Goal: Book appointment/travel/reservation

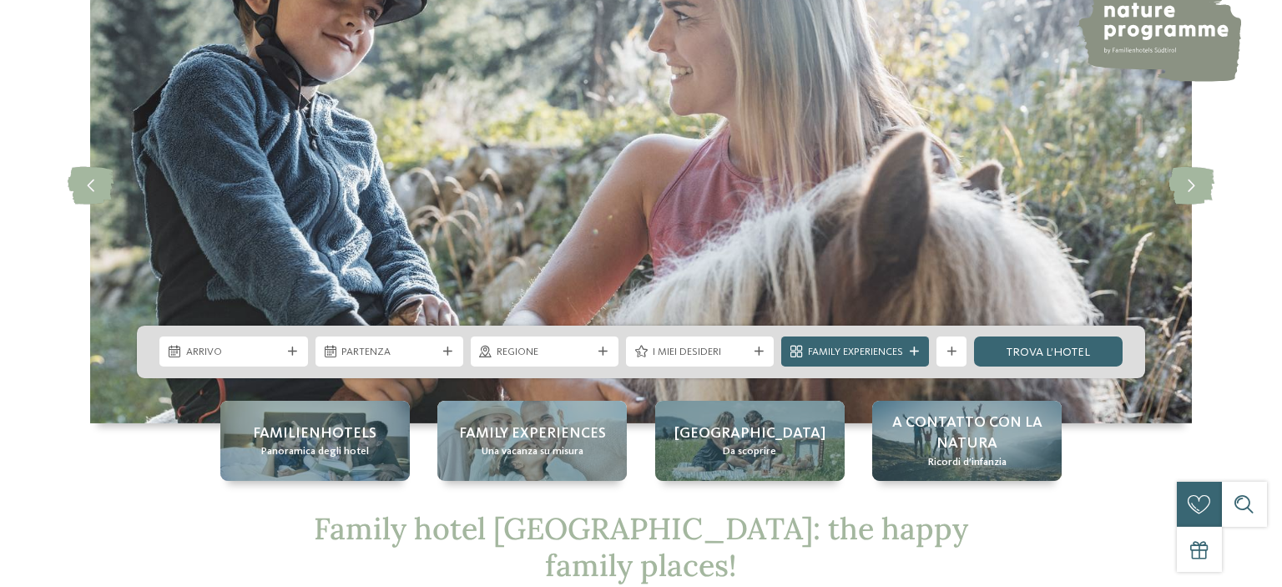
scroll to position [264, 0]
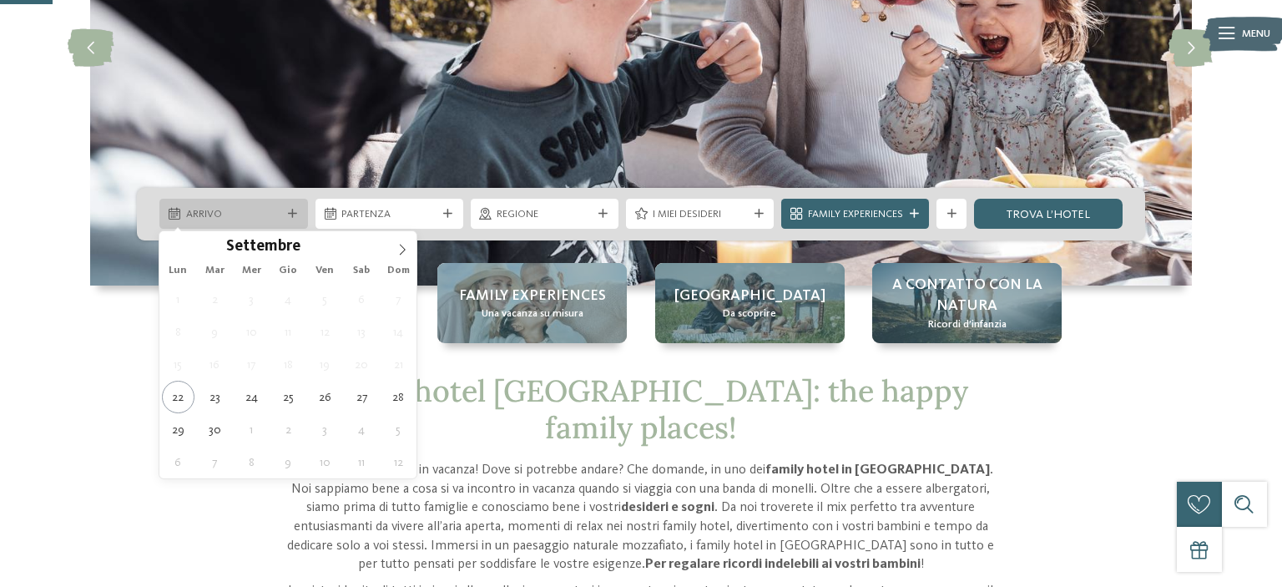
click at [252, 209] on span "Arrivo" at bounding box center [233, 214] width 95 height 15
click at [399, 250] on icon at bounding box center [403, 250] width 12 height 12
type input "****"
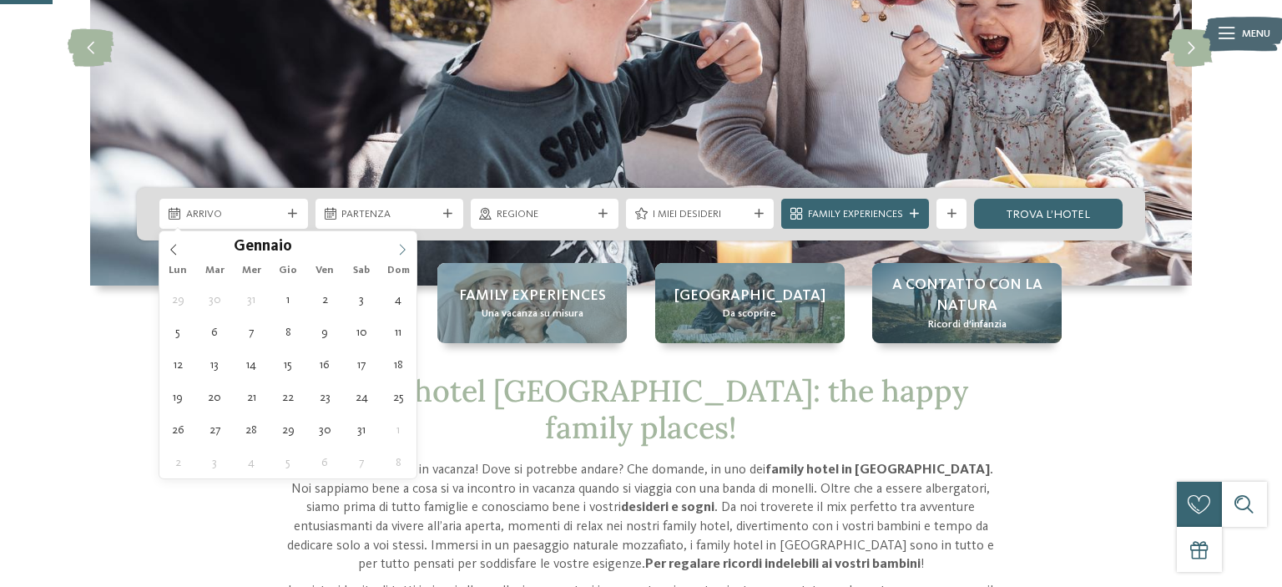
click at [399, 250] on icon at bounding box center [403, 250] width 12 height 12
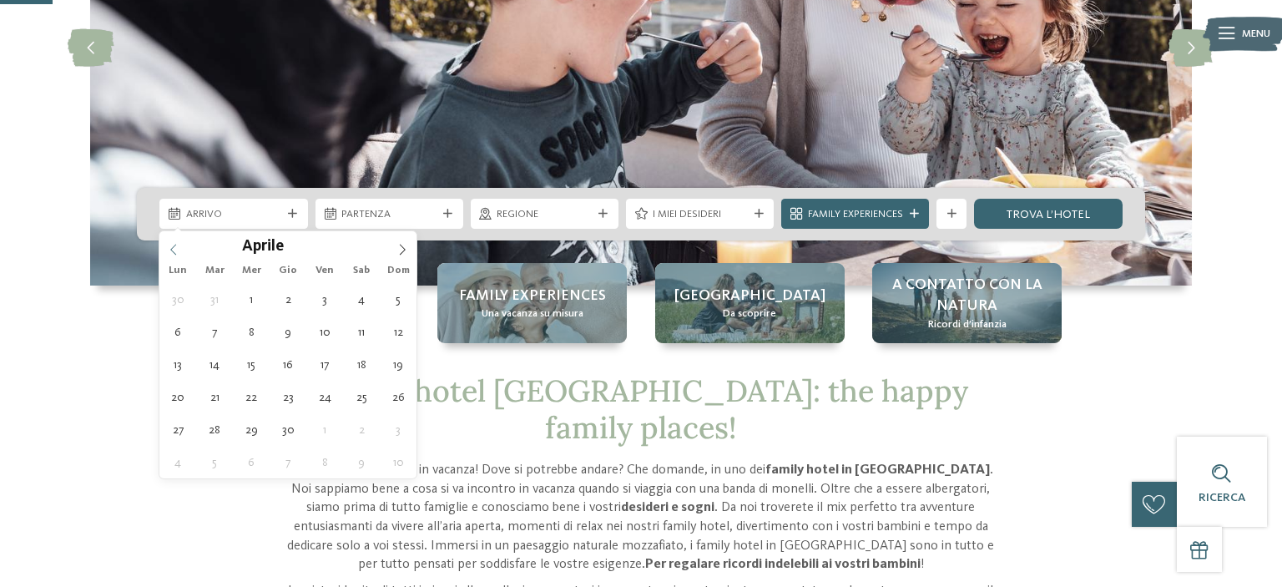
click at [178, 247] on icon at bounding box center [174, 250] width 12 height 12
click at [177, 247] on icon at bounding box center [174, 250] width 12 height 12
type div "[DATE]"
type input "****"
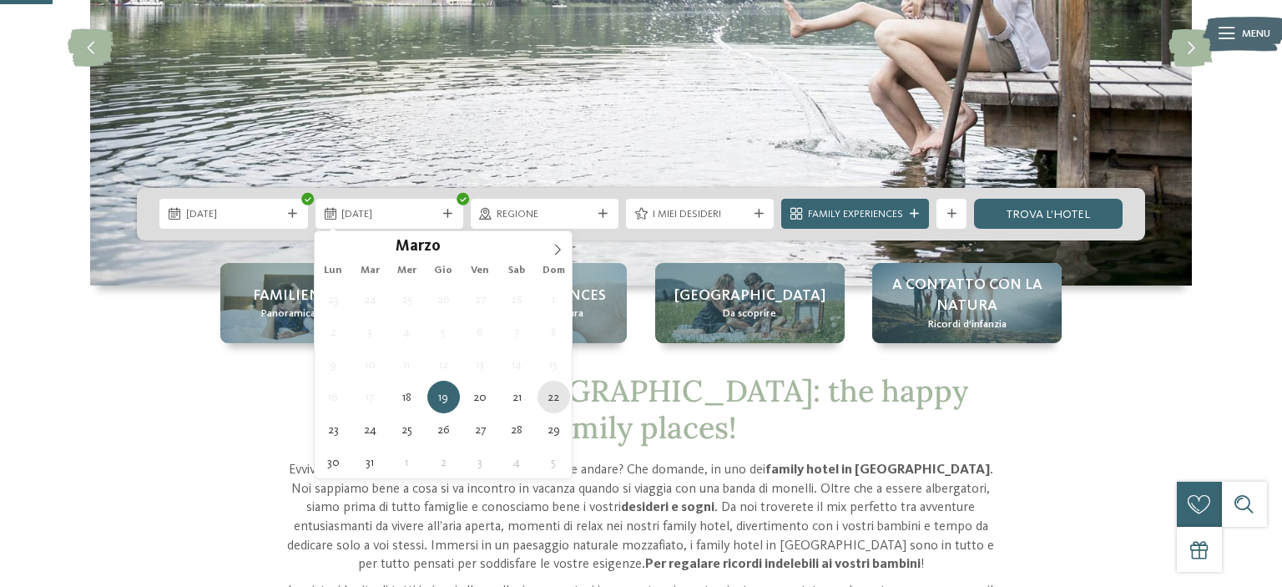
type div "22.03.2026"
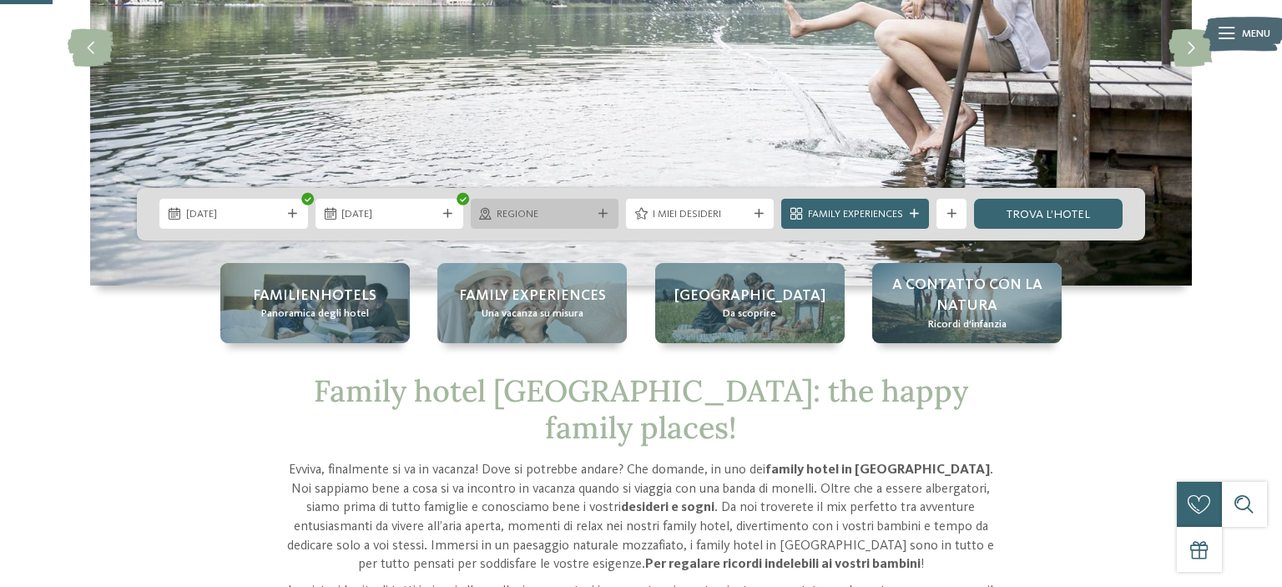
click at [542, 219] on span "Regione" at bounding box center [544, 214] width 95 height 15
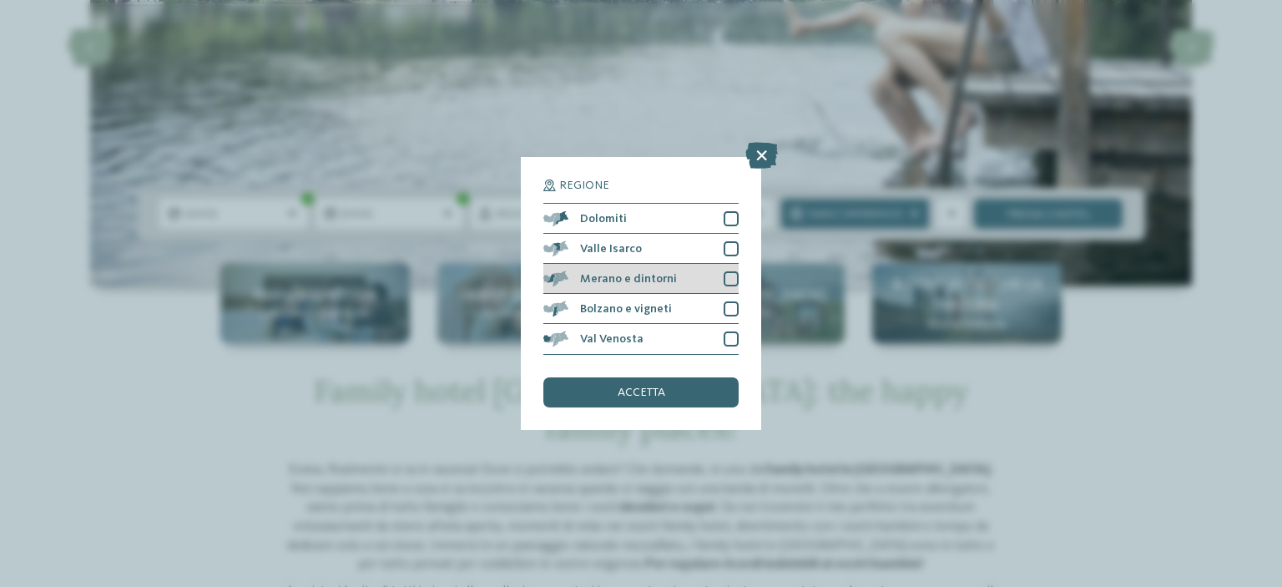
click at [735, 275] on div at bounding box center [731, 278] width 15 height 15
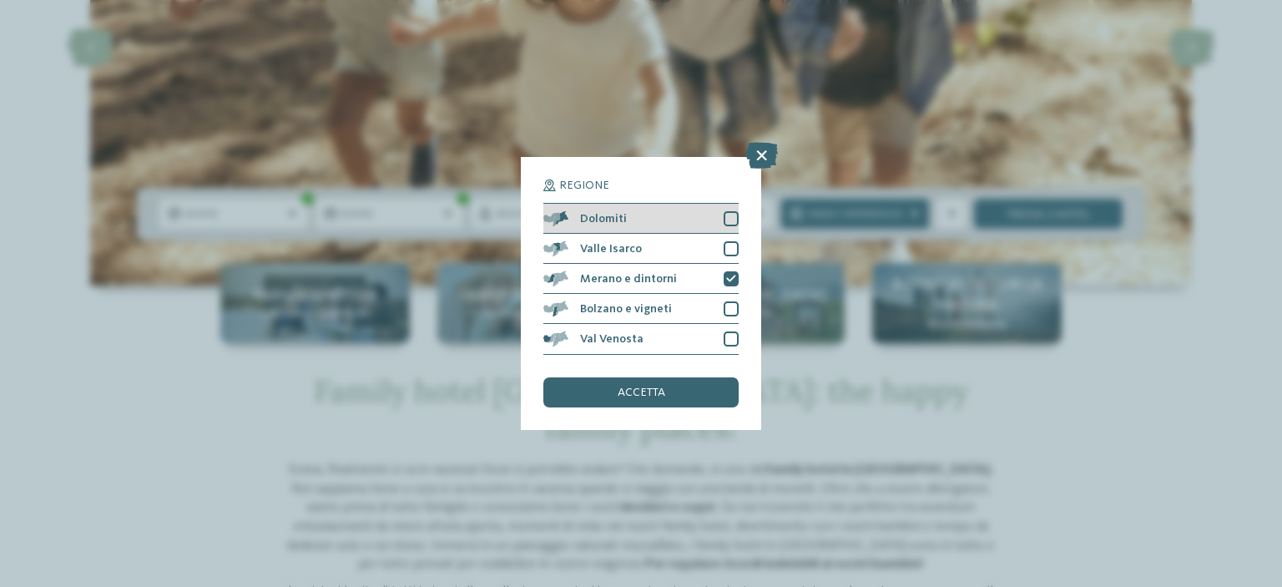
click at [731, 209] on div "Dolomiti" at bounding box center [640, 219] width 195 height 30
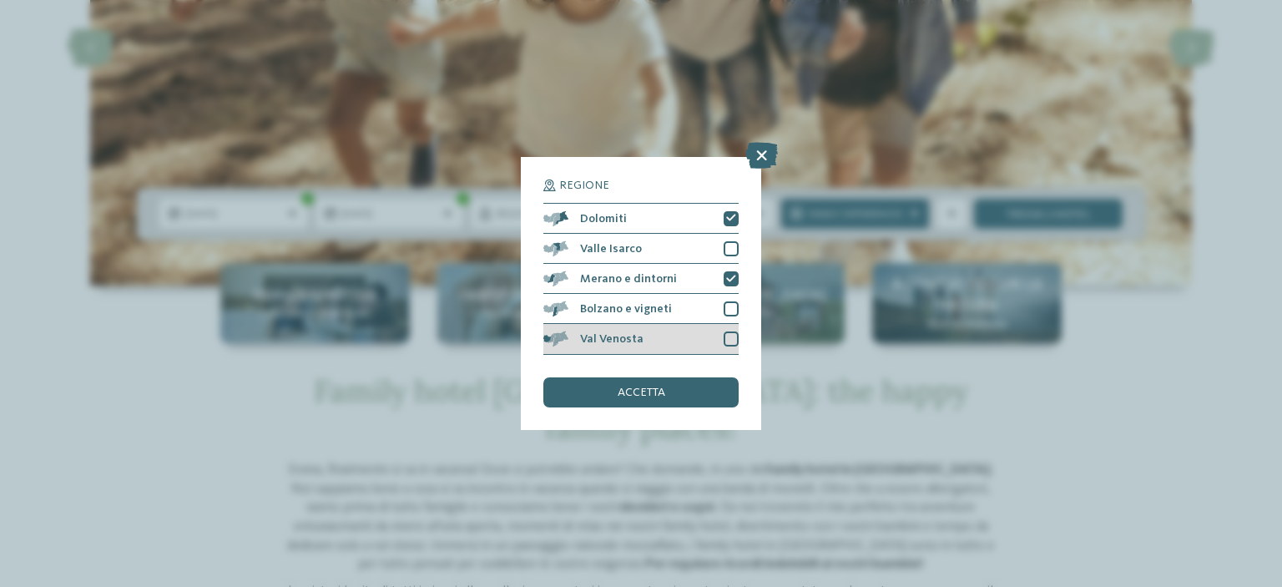
click at [716, 331] on div "Val Venosta" at bounding box center [640, 339] width 195 height 30
click at [685, 392] on div "accetta" at bounding box center [640, 392] width 195 height 30
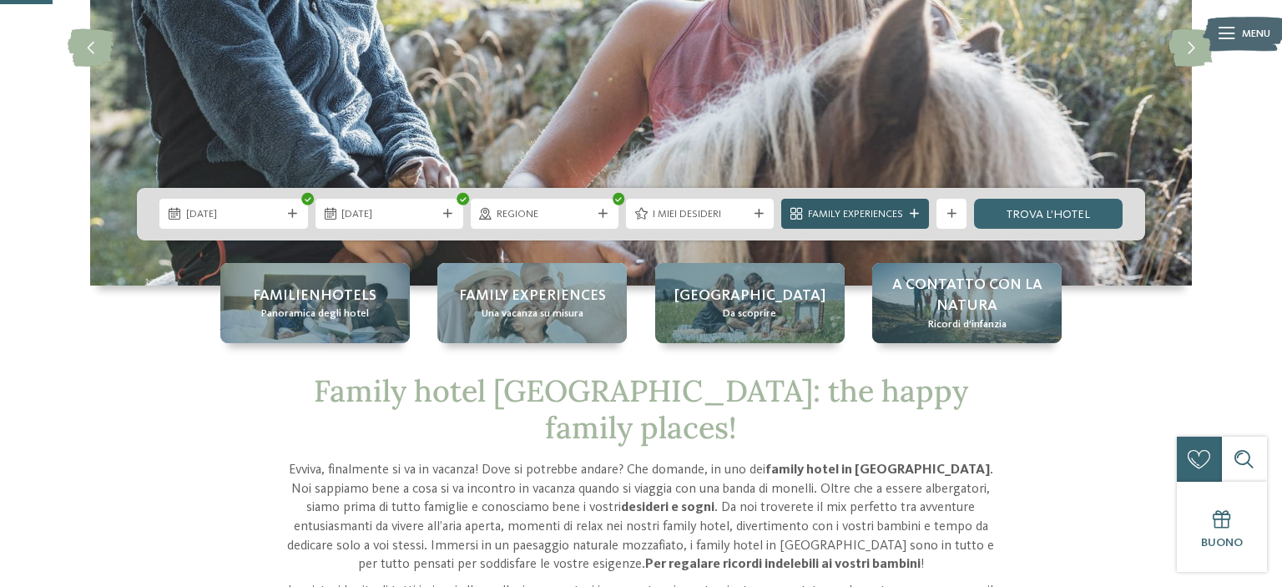
click at [913, 213] on icon at bounding box center [914, 214] width 9 height 9
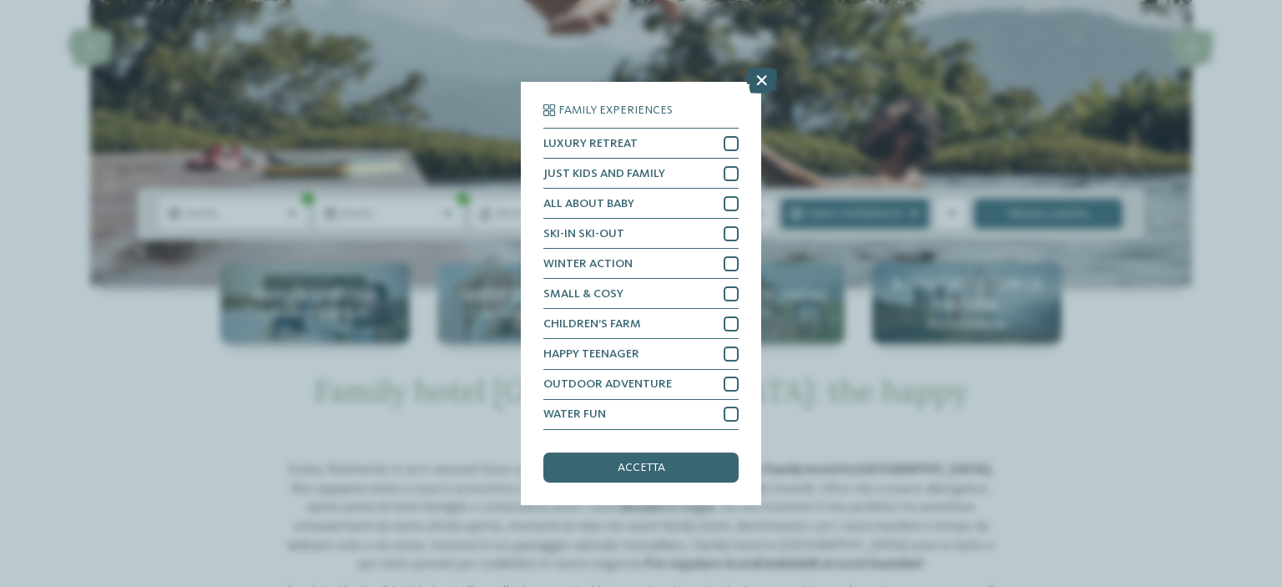
click at [761, 85] on icon at bounding box center [761, 81] width 33 height 27
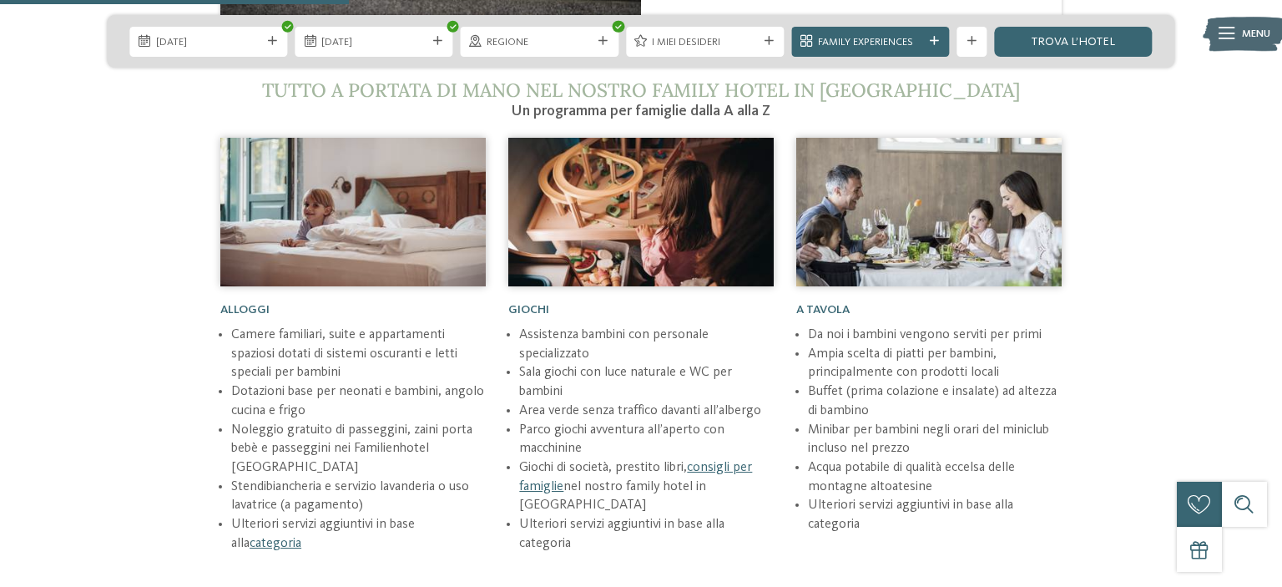
scroll to position [1498, 0]
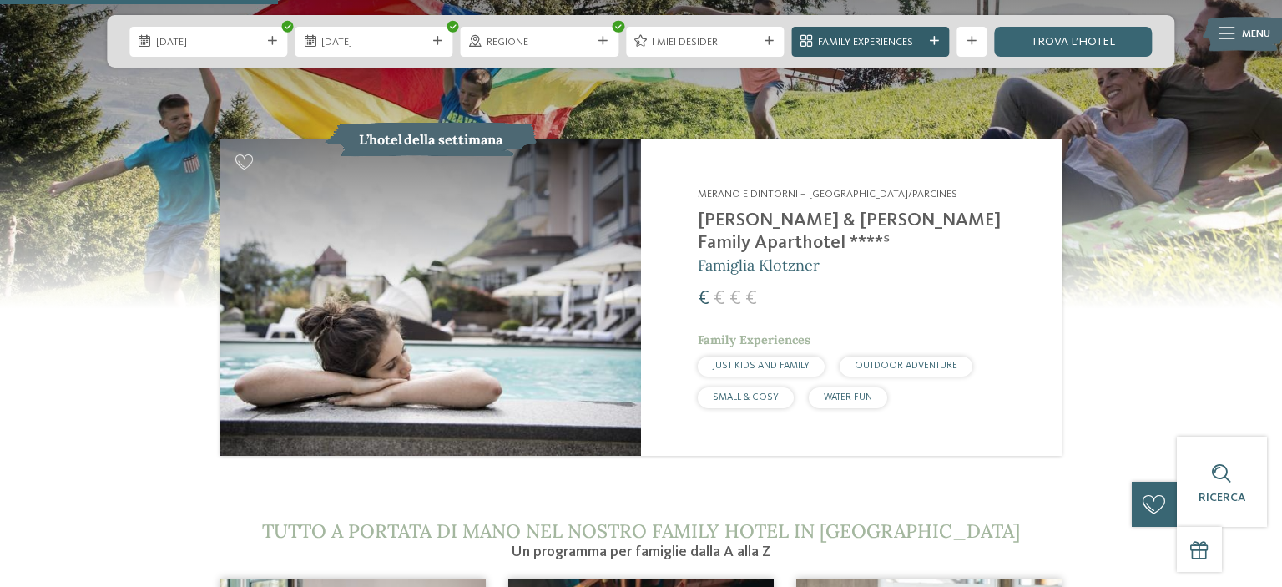
click at [934, 33] on div "Family Experiences" at bounding box center [870, 42] width 158 height 30
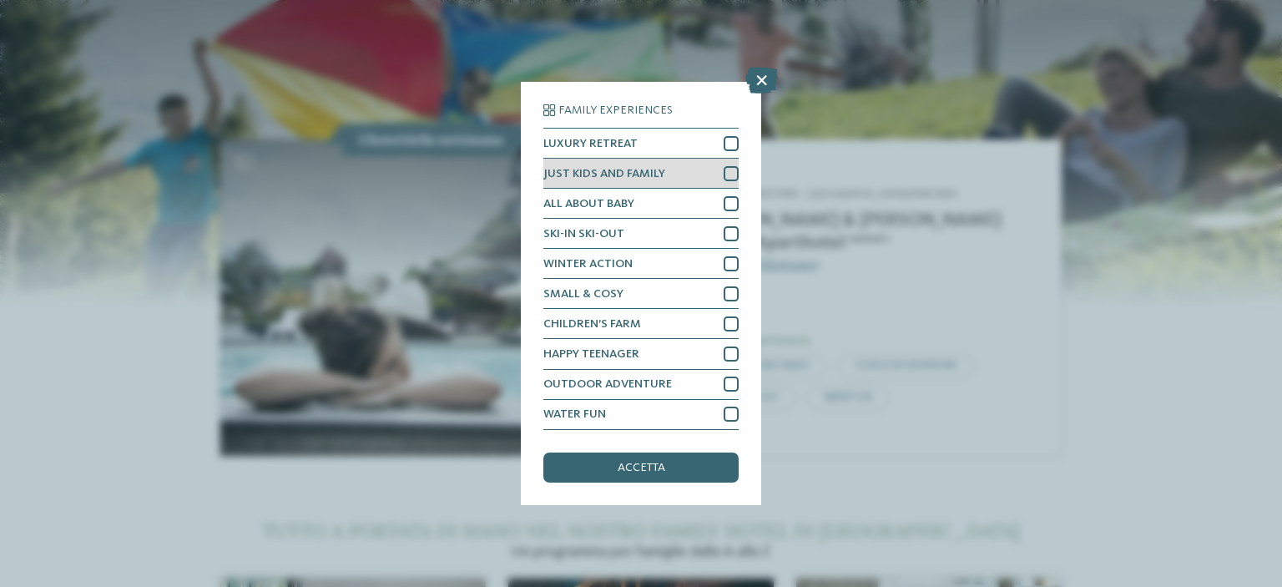
click at [589, 173] on span "JUST KIDS AND FAMILY" at bounding box center [604, 174] width 122 height 12
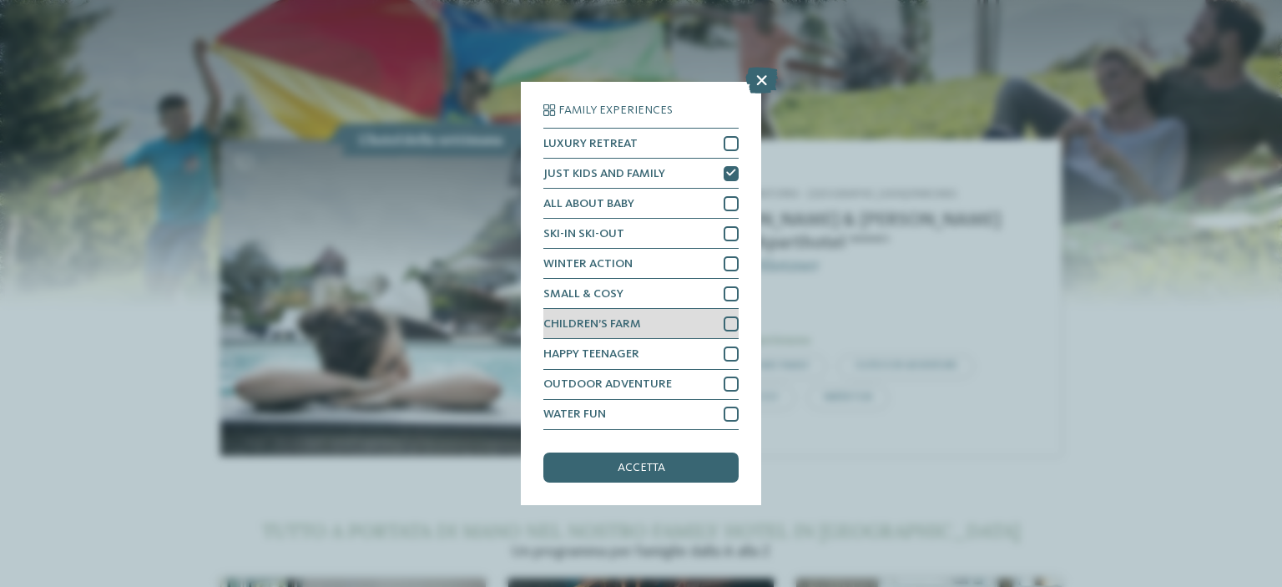
click at [631, 324] on span "CHILDREN’S FARM" at bounding box center [592, 324] width 98 height 12
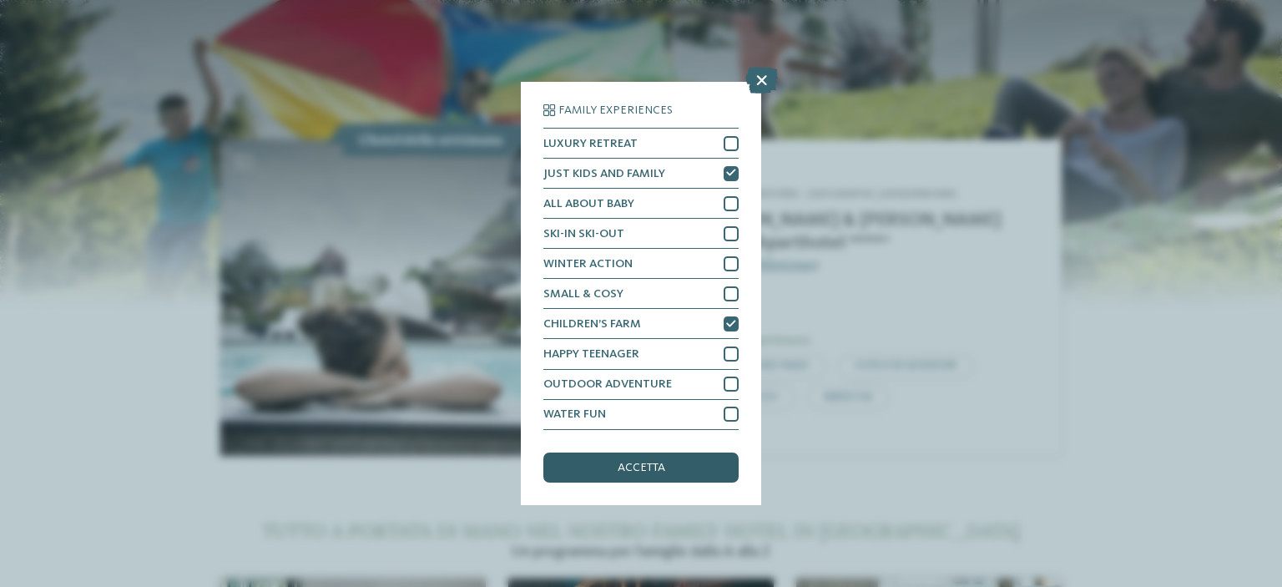
click at [675, 469] on div "accetta" at bounding box center [640, 467] width 195 height 30
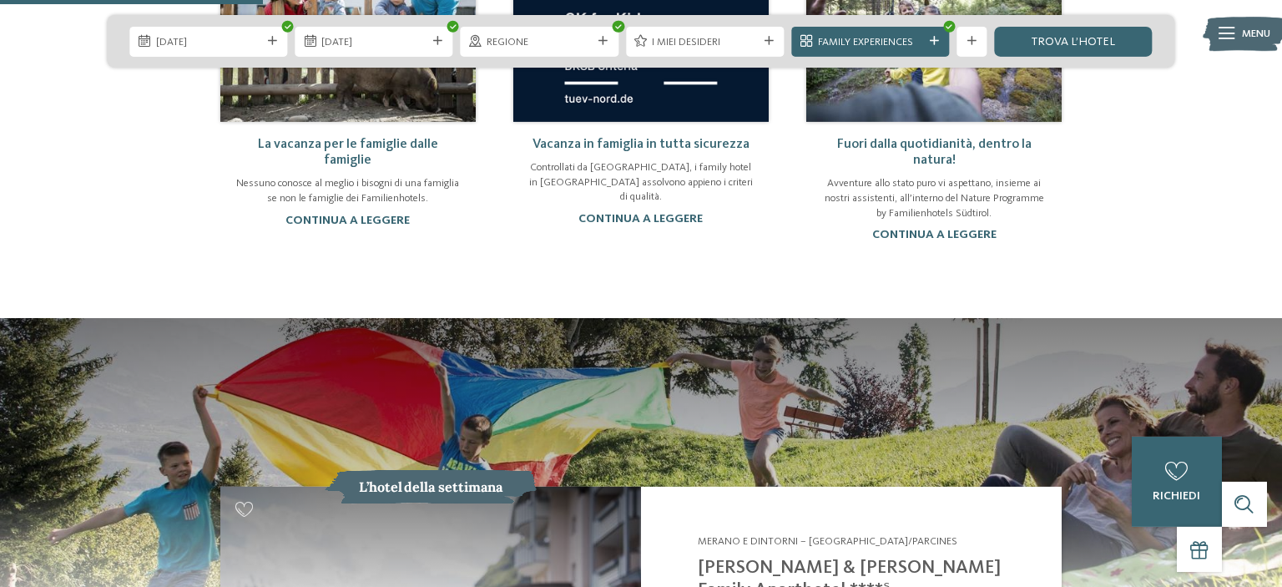
scroll to position [1145, 0]
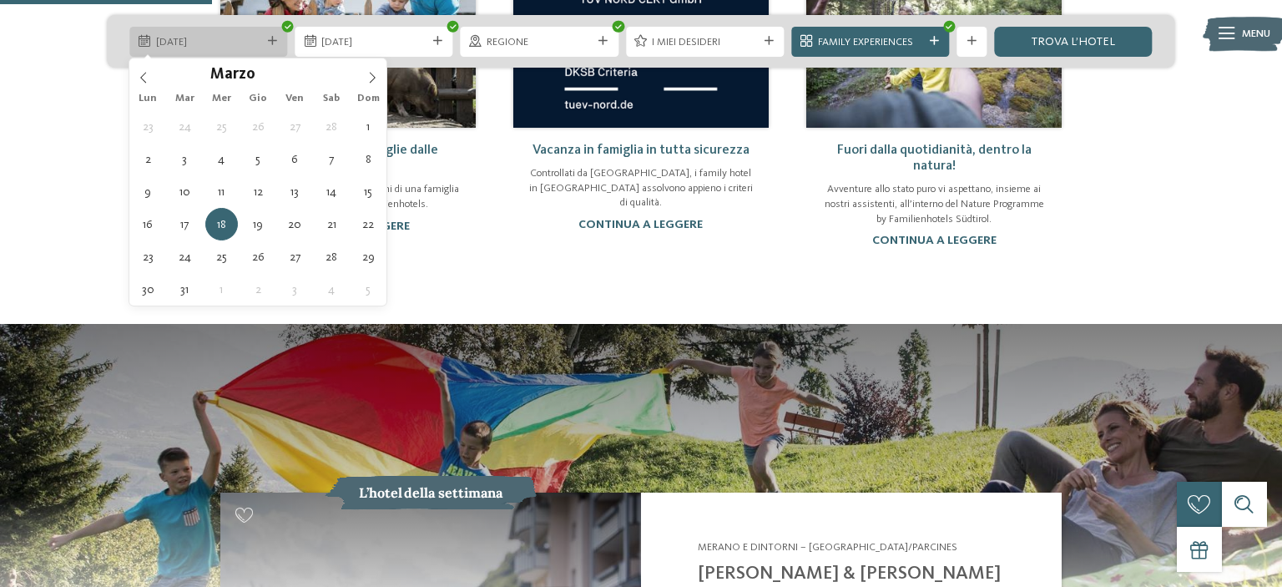
click at [219, 48] on span "[DATE]" at bounding box center [208, 42] width 105 height 15
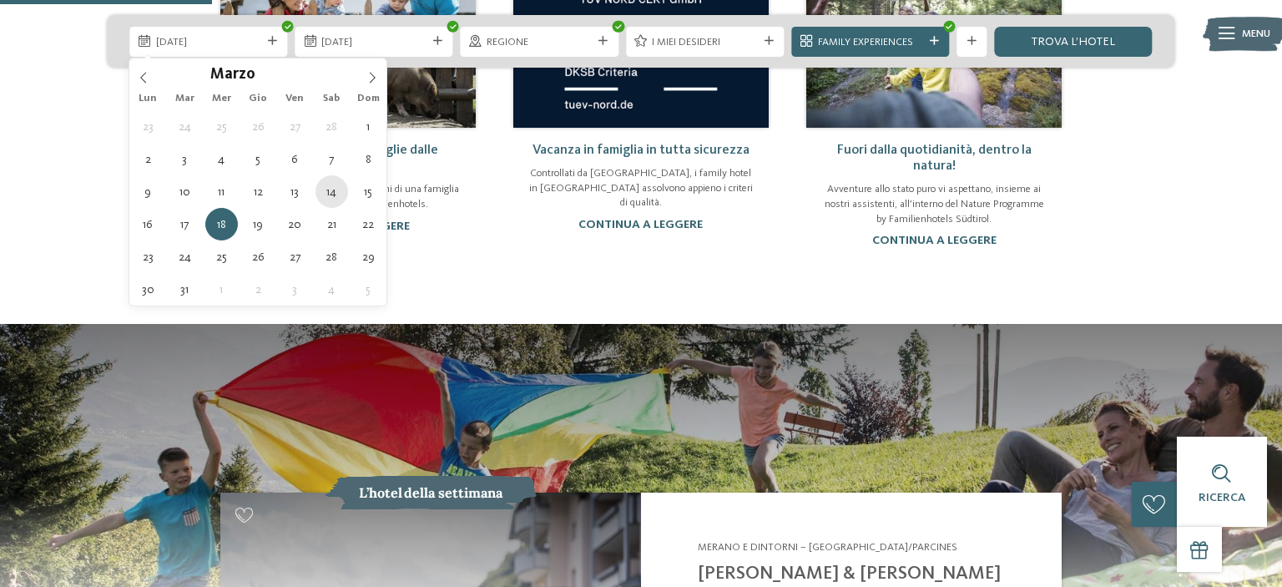
type div "[DATE]"
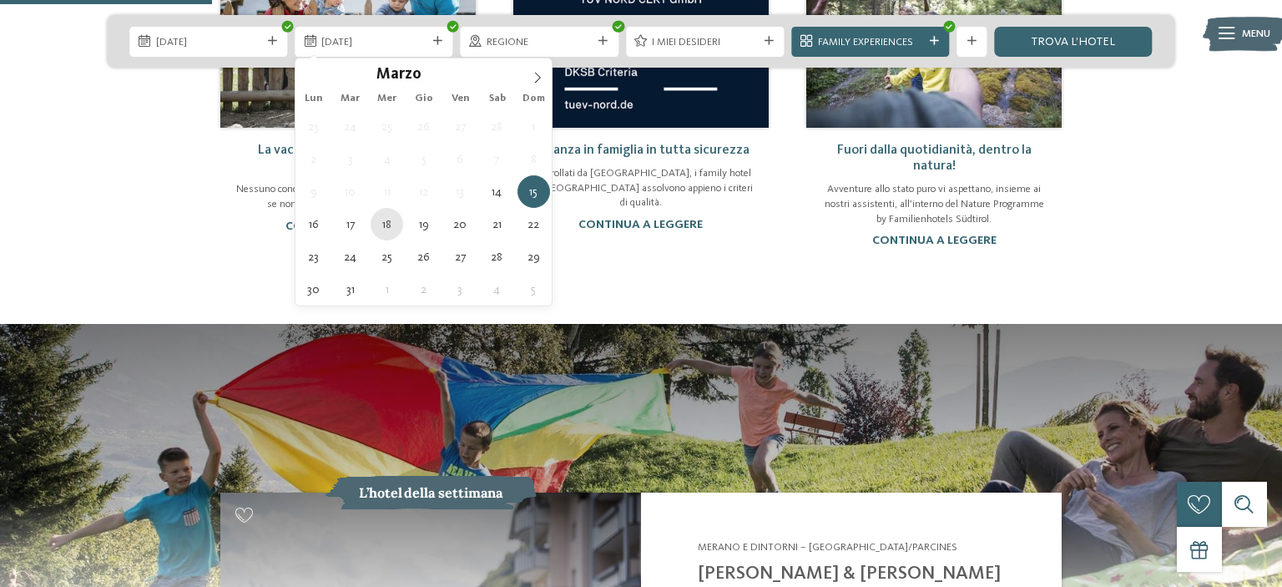
type div "[DATE]"
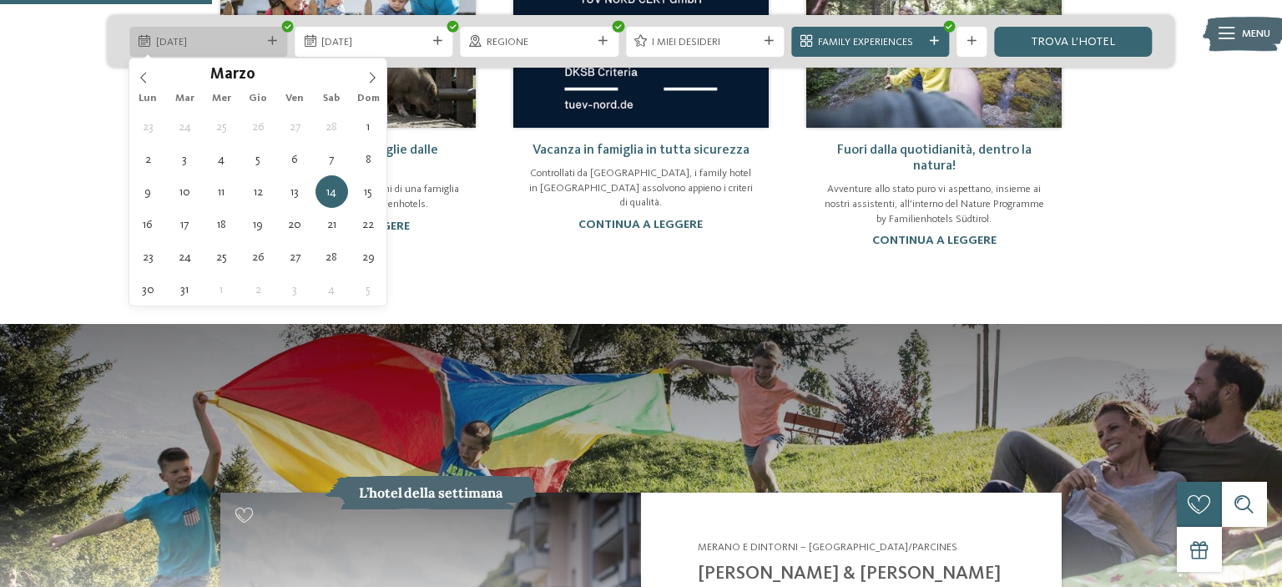
click at [276, 44] on icon at bounding box center [272, 41] width 9 height 9
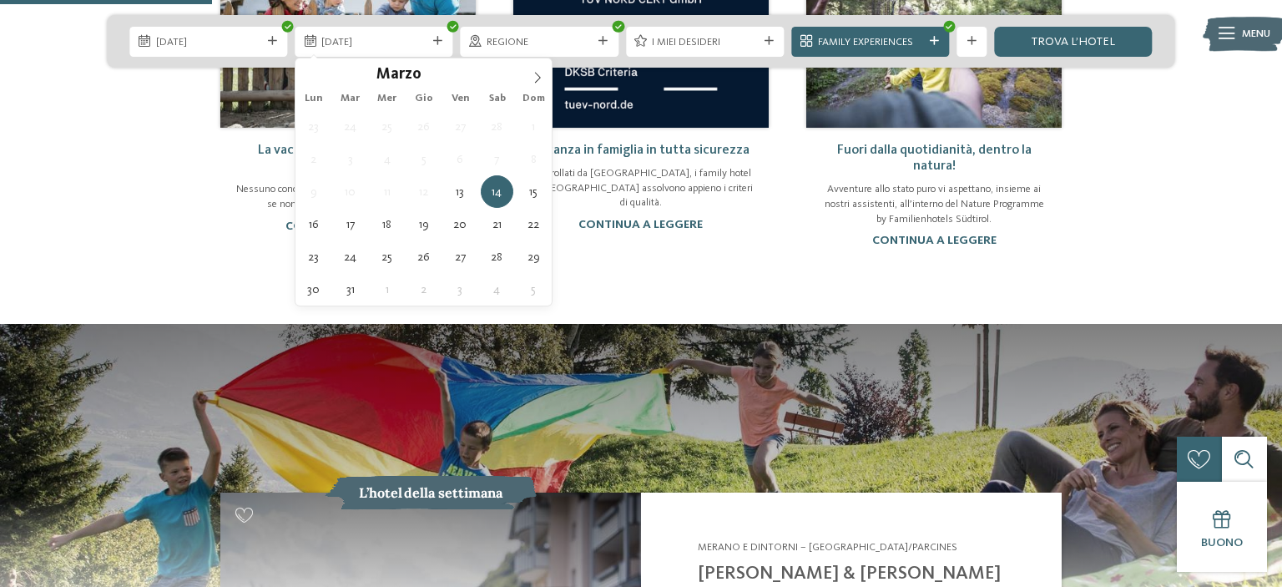
click at [215, 50] on div "13.03.2026" at bounding box center [208, 42] width 158 height 30
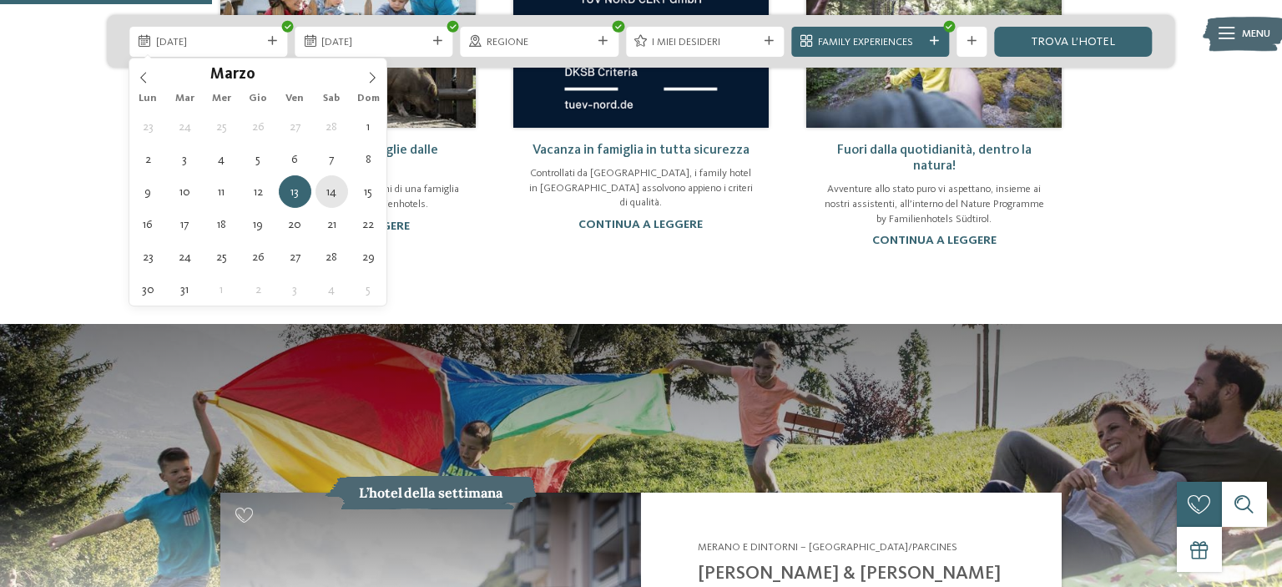
type div "[DATE]"
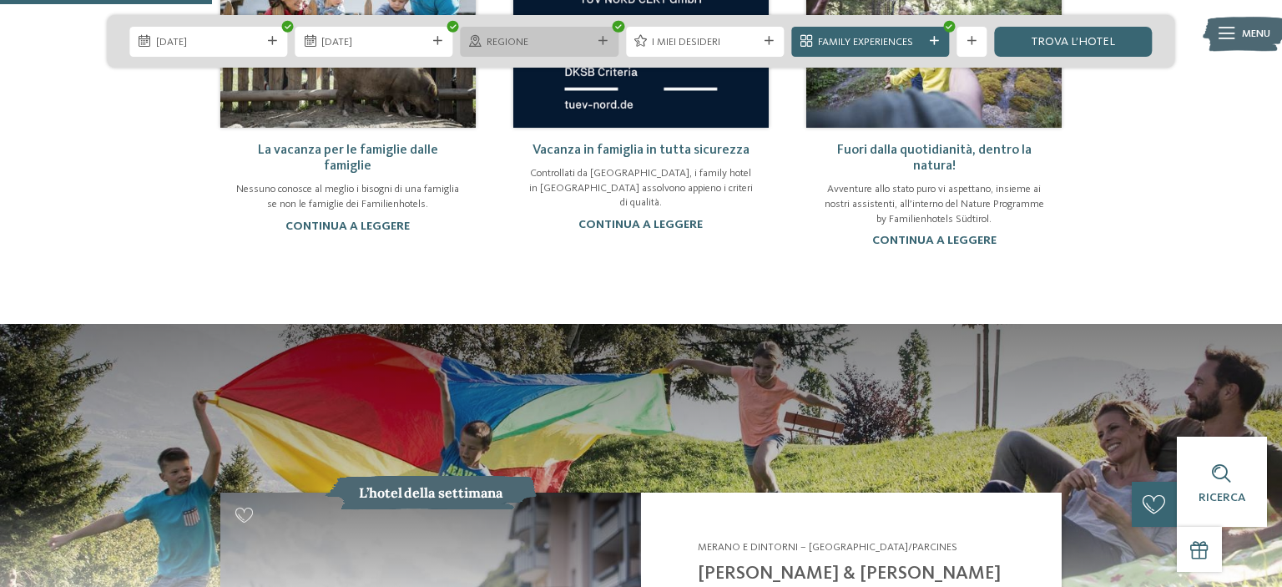
click at [568, 48] on span "Regione" at bounding box center [539, 42] width 105 height 15
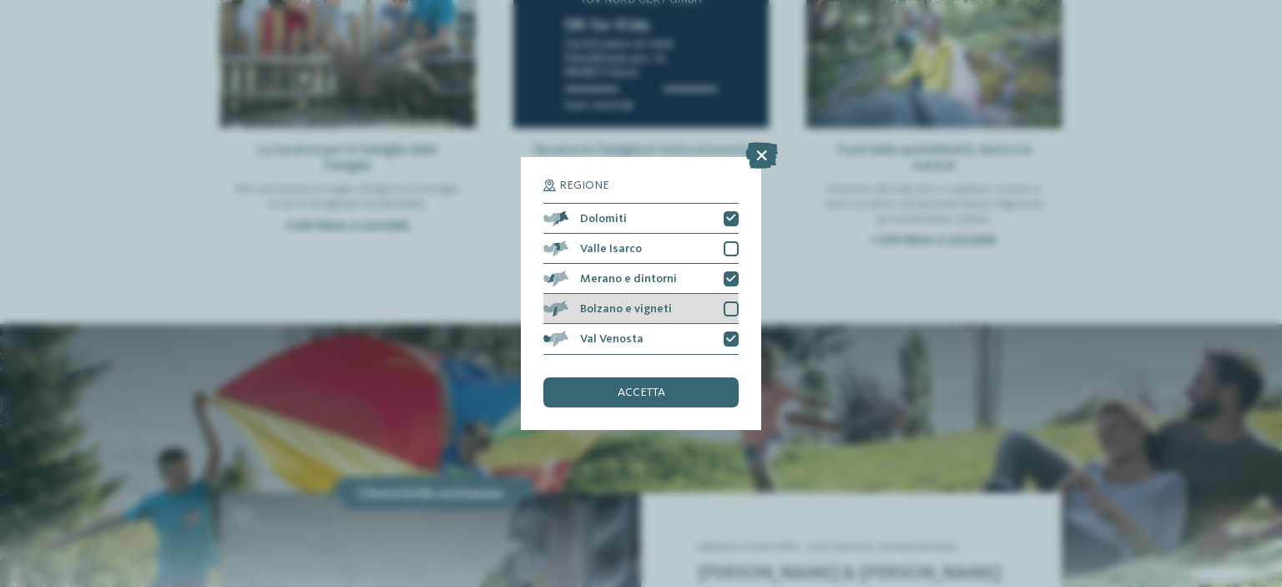
click at [730, 309] on div at bounding box center [731, 308] width 15 height 15
click at [682, 399] on div "accetta" at bounding box center [640, 392] width 195 height 30
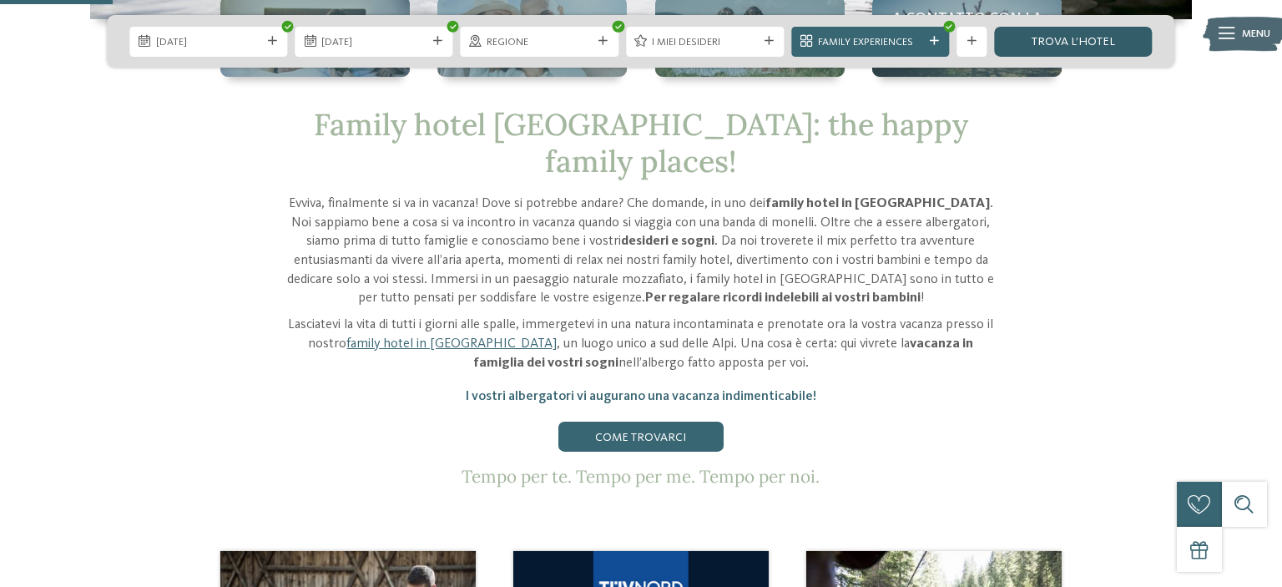
scroll to position [528, 0]
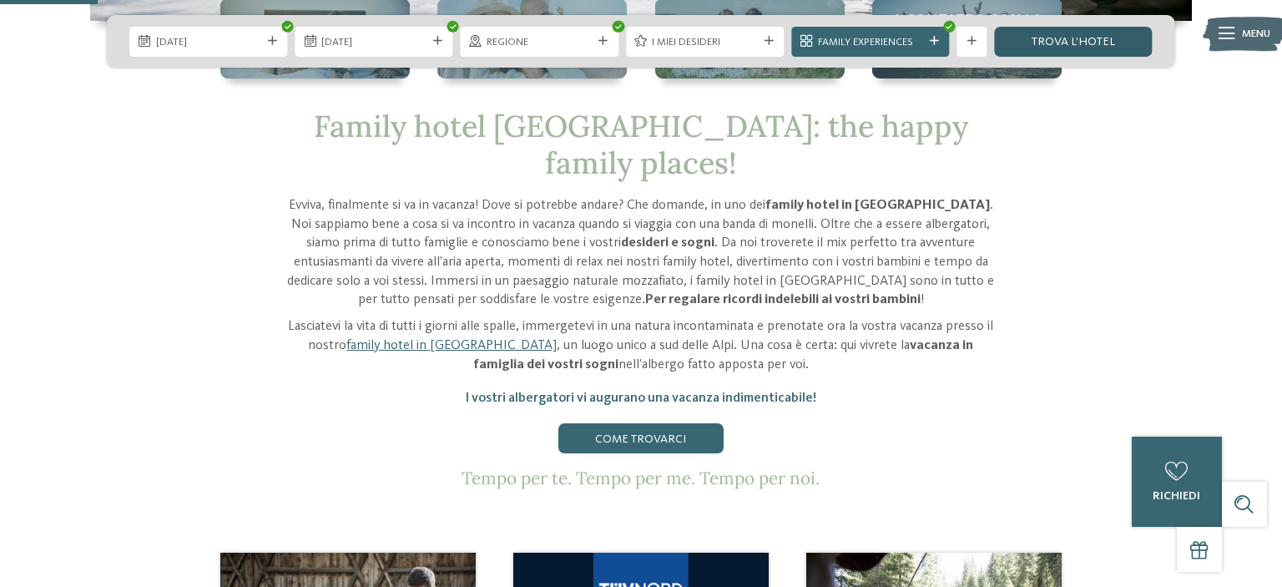
click at [1090, 42] on link "trova l’hotel" at bounding box center [1073, 42] width 158 height 30
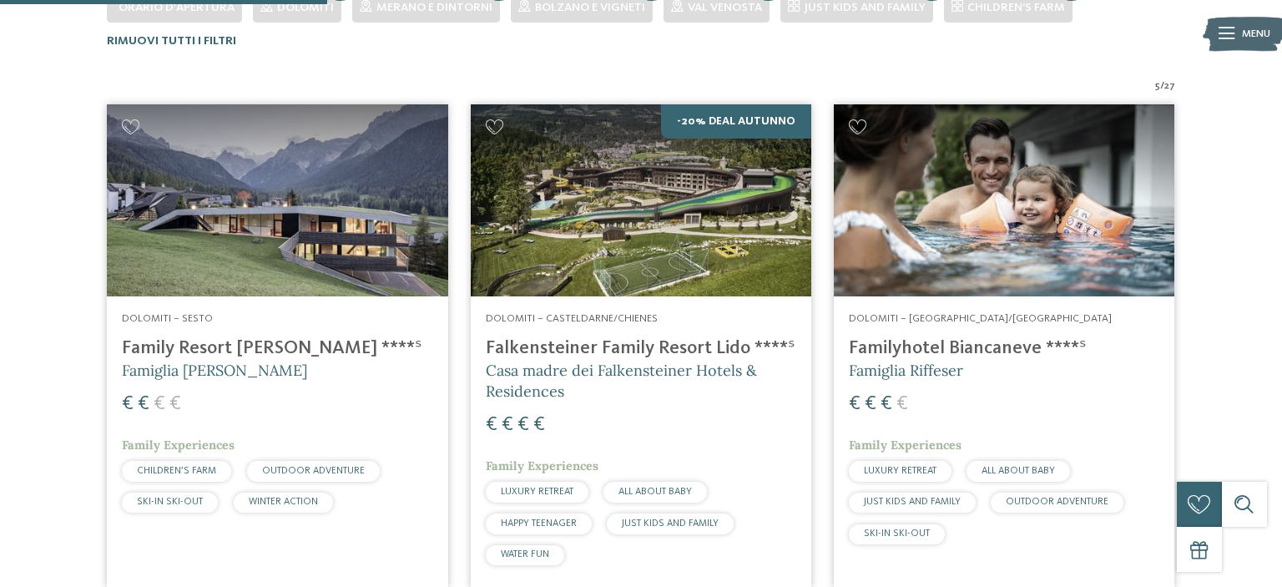
scroll to position [484, 0]
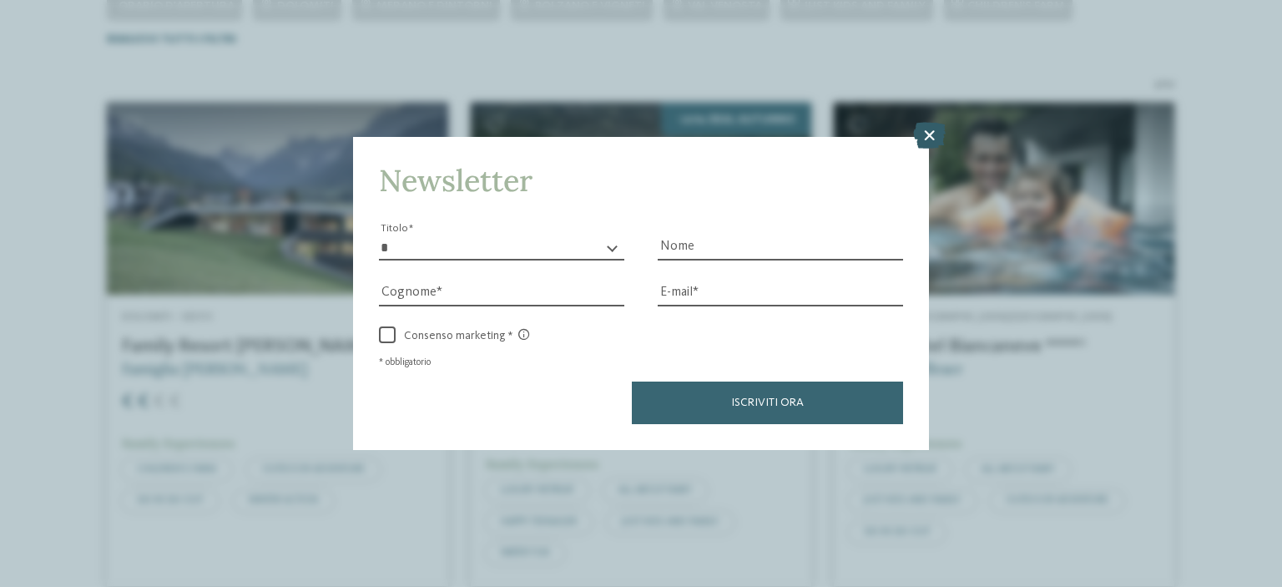
click at [936, 136] on icon at bounding box center [929, 135] width 33 height 27
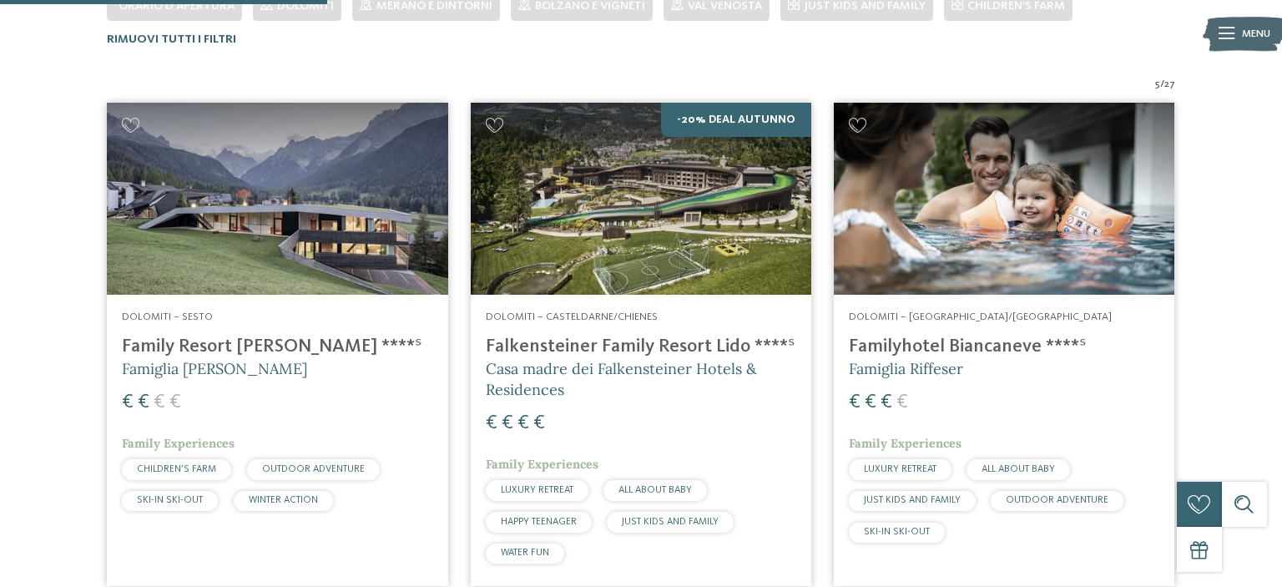
click at [262, 348] on h4 "Family Resort [PERSON_NAME] ****ˢ" at bounding box center [277, 347] width 311 height 23
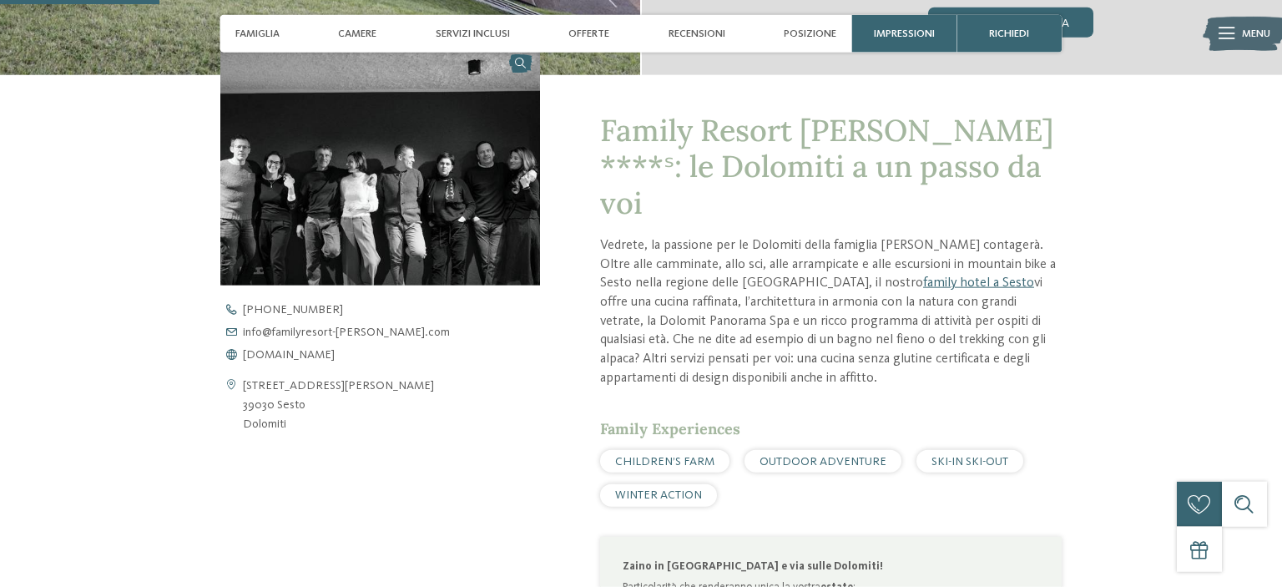
scroll to position [617, 0]
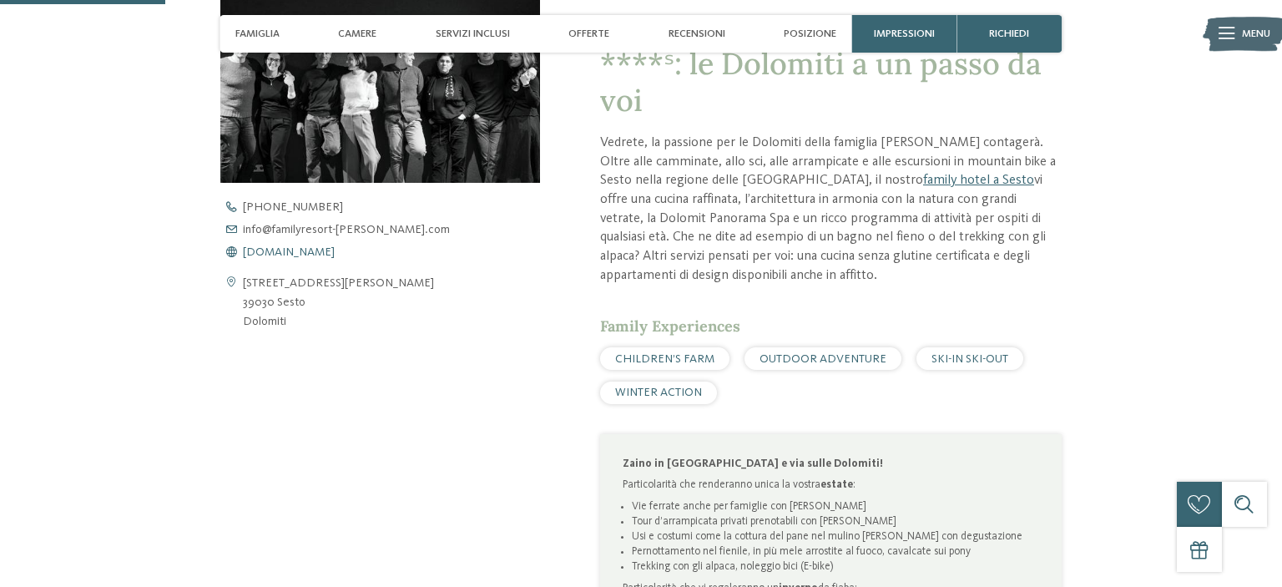
click at [335, 252] on span "[DOMAIN_NAME]" at bounding box center [289, 252] width 92 height 12
